Goal: Check status: Check status

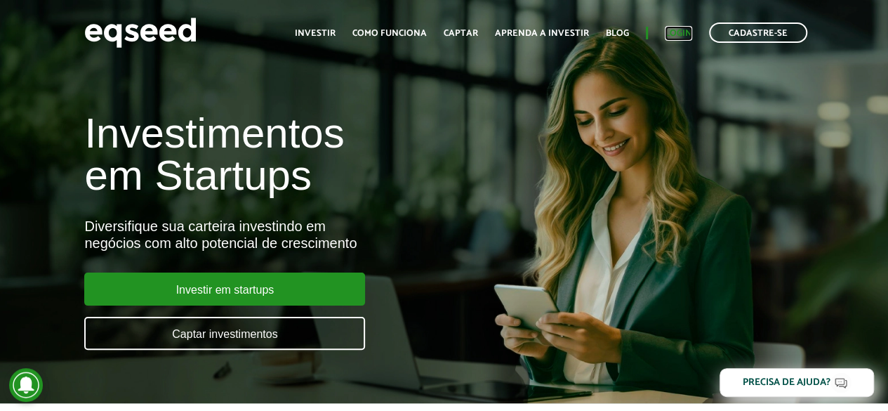
drag, startPoint x: 0, startPoint y: 0, endPoint x: 670, endPoint y: 34, distance: 670.5
click at [670, 34] on link "Login" at bounding box center [678, 33] width 27 height 9
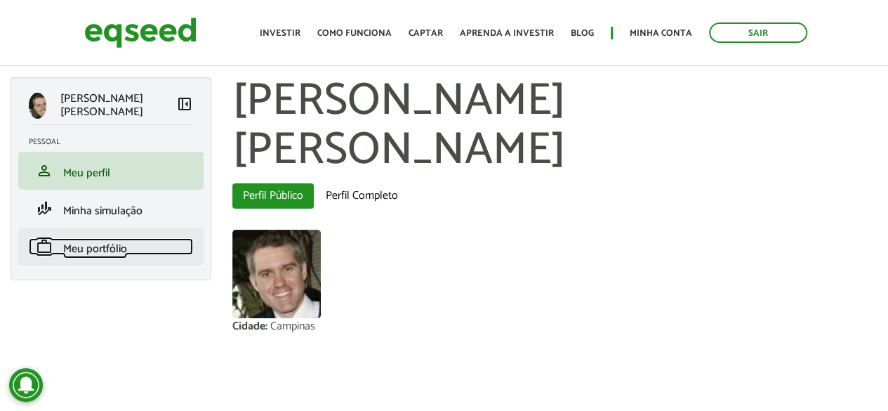
click at [88, 253] on span "Meu portfólio" at bounding box center [95, 248] width 64 height 19
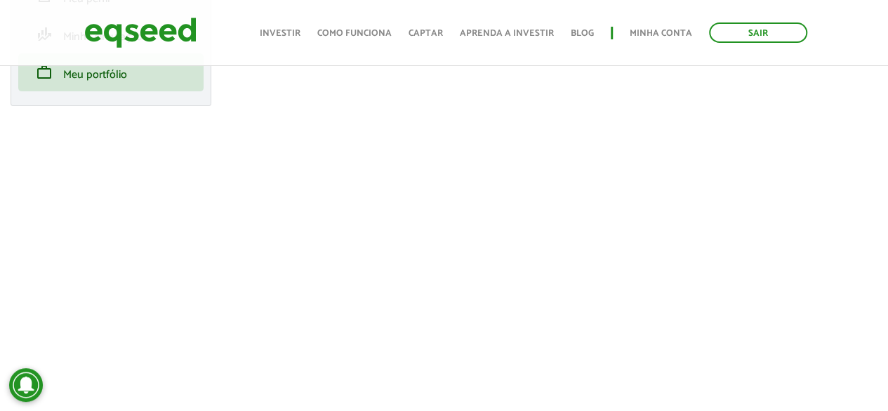
scroll to position [188, 0]
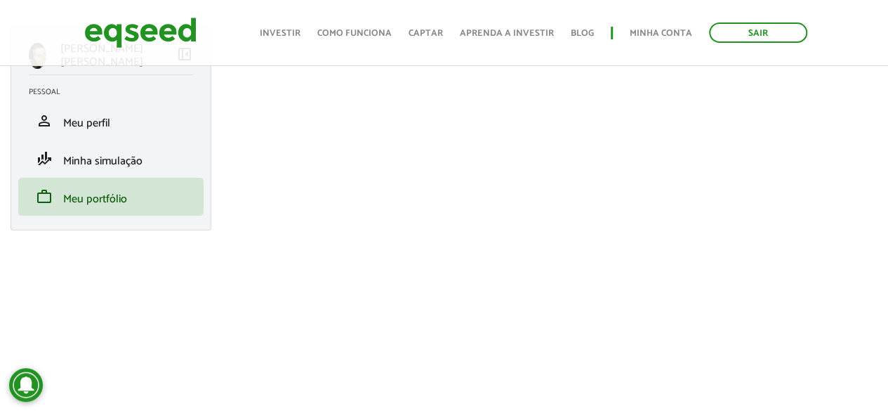
scroll to position [70, 0]
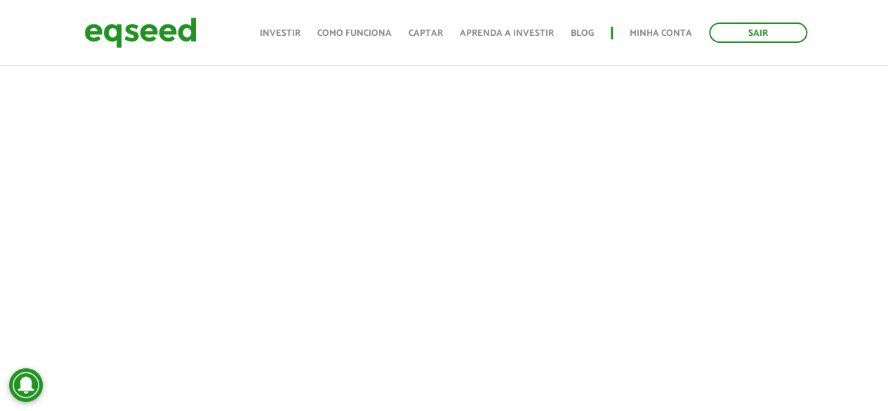
scroll to position [351, 0]
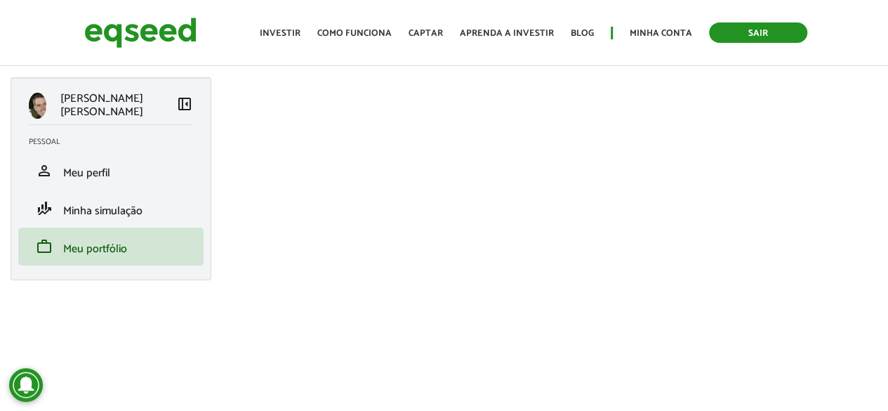
click at [748, 39] on link "Sair" at bounding box center [758, 32] width 98 height 20
